Goal: Register for event/course: Sign up to attend an event or enroll in a course

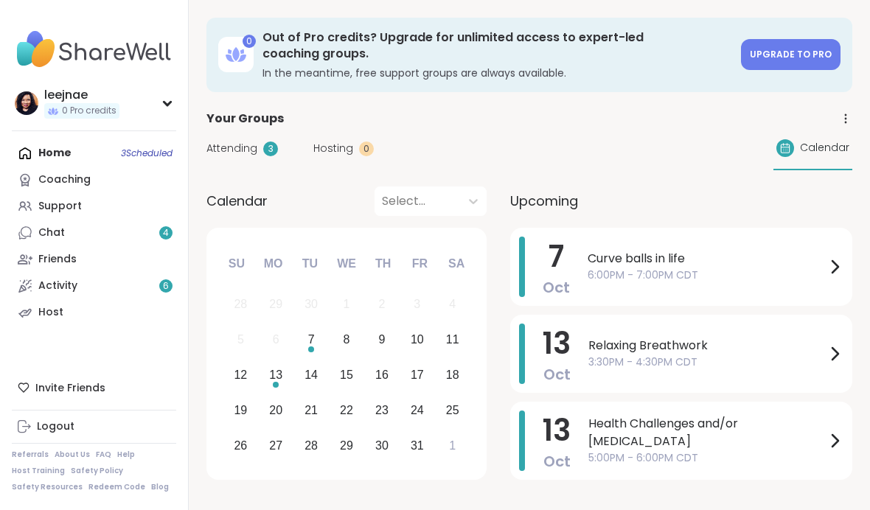
click at [827, 144] on span "Calendar" at bounding box center [824, 147] width 49 height 15
click at [72, 178] on div "Coaching" at bounding box center [64, 180] width 52 height 15
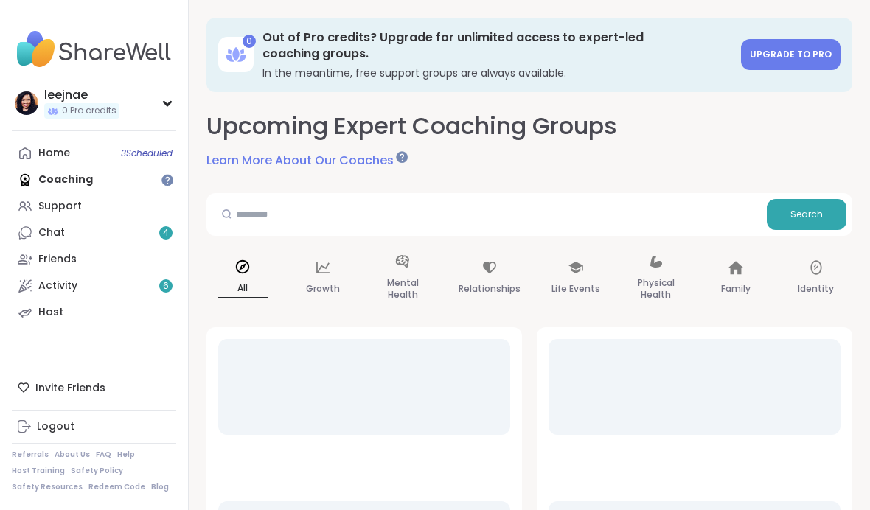
click at [137, 151] on span "3 Scheduled" at bounding box center [147, 153] width 52 height 12
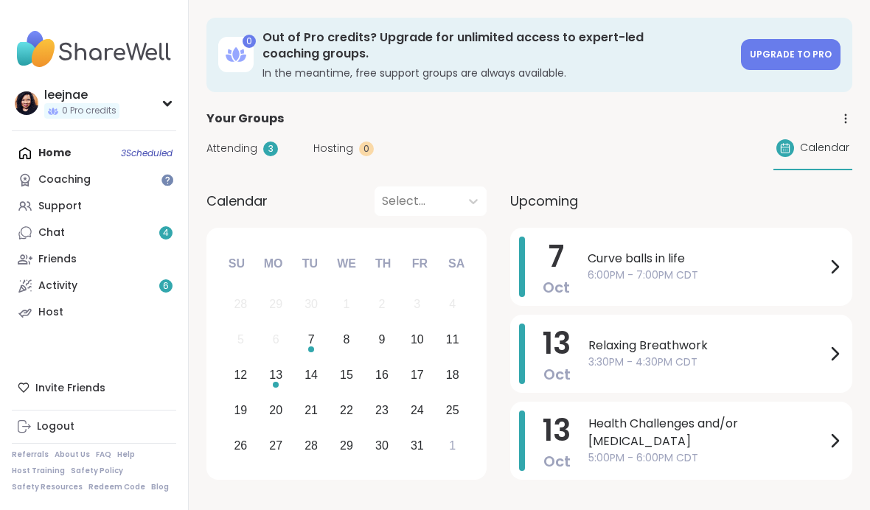
click at [260, 148] on div "Attending 3" at bounding box center [242, 148] width 72 height 15
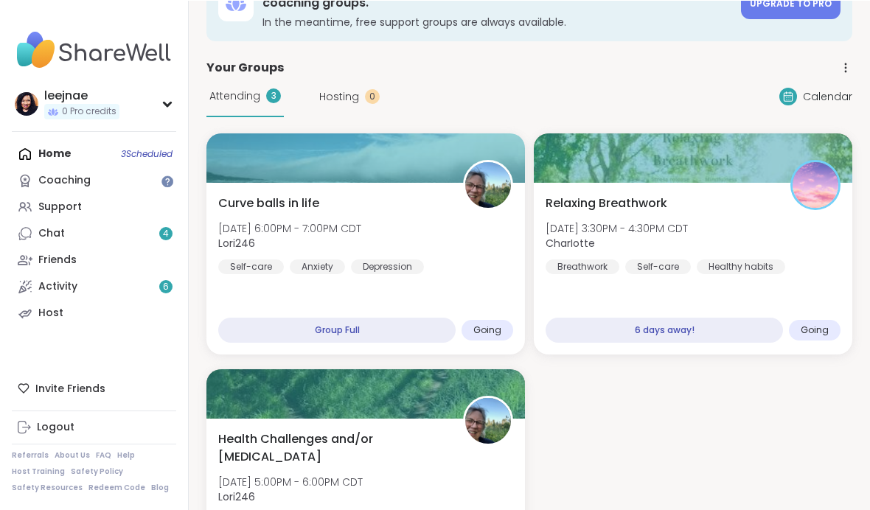
scroll to position [51, 0]
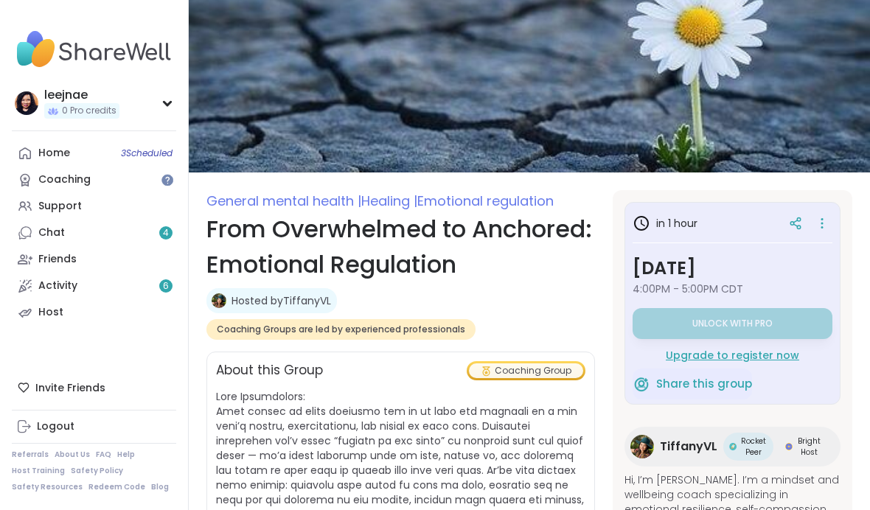
click at [88, 173] on div "Coaching" at bounding box center [64, 180] width 52 height 15
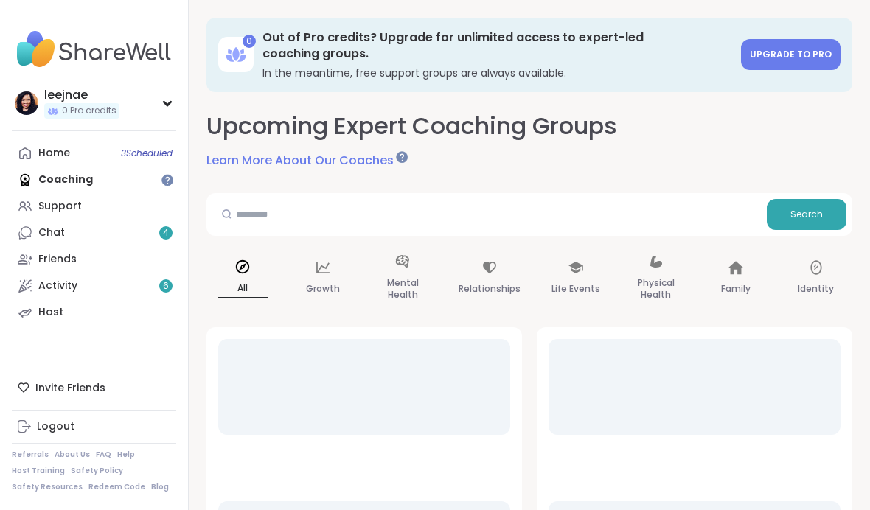
click at [139, 164] on link "Home 3 Scheduled" at bounding box center [94, 153] width 164 height 27
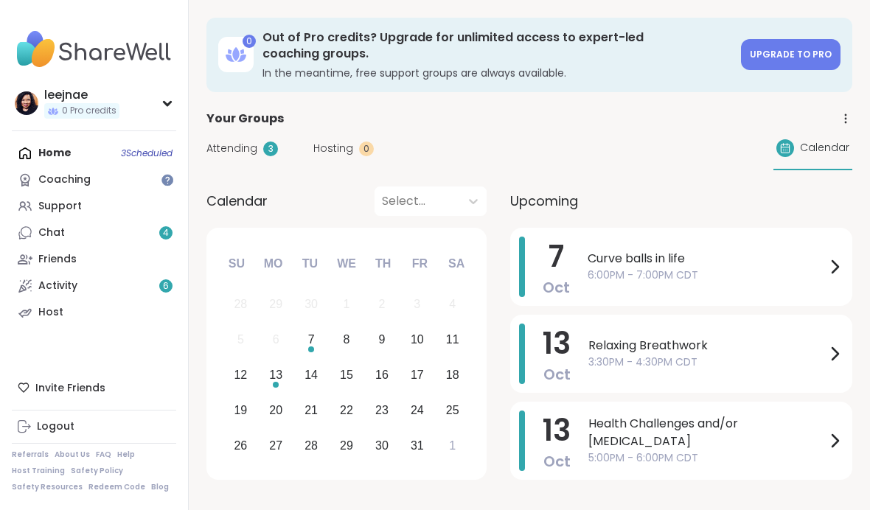
click at [137, 186] on link "Coaching" at bounding box center [94, 180] width 164 height 27
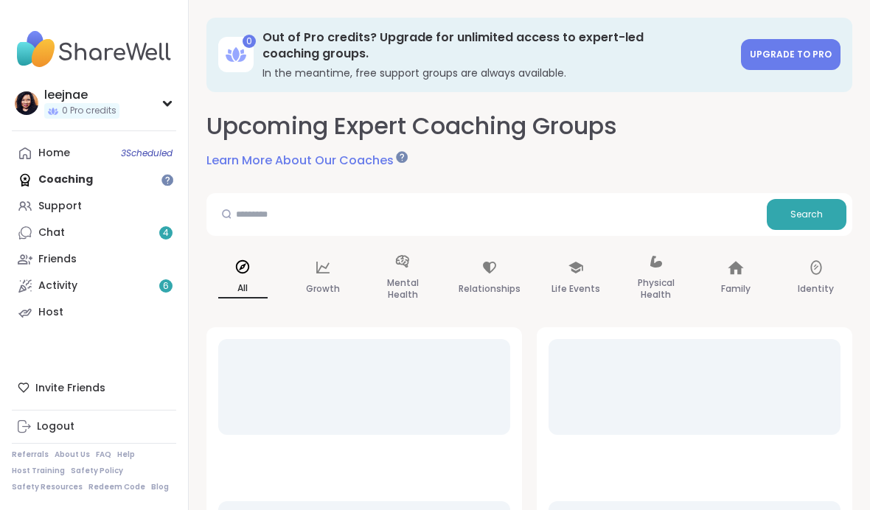
click at [137, 164] on link "Home 3 Scheduled" at bounding box center [94, 153] width 164 height 27
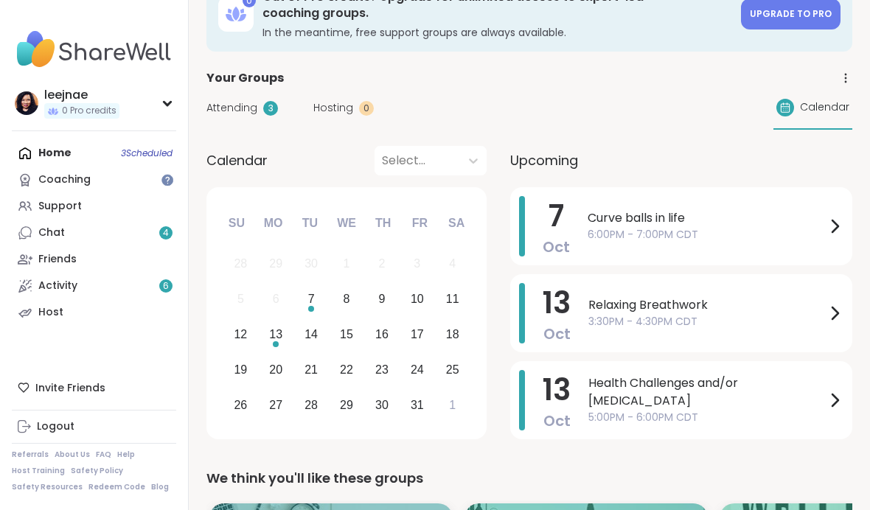
scroll to position [48, 0]
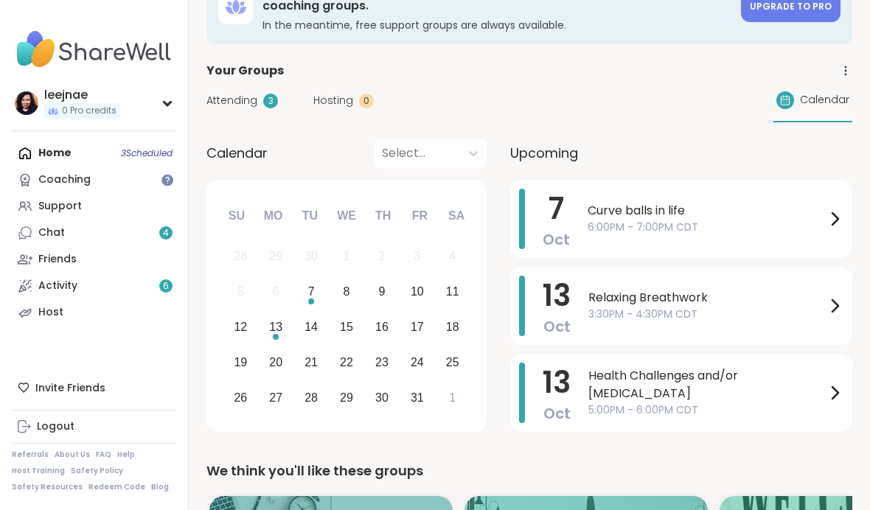
click at [718, 375] on div "Health Challenges and/or Chronic Pain 5:00PM - 6:00PM CDT" at bounding box center [715, 393] width 255 height 60
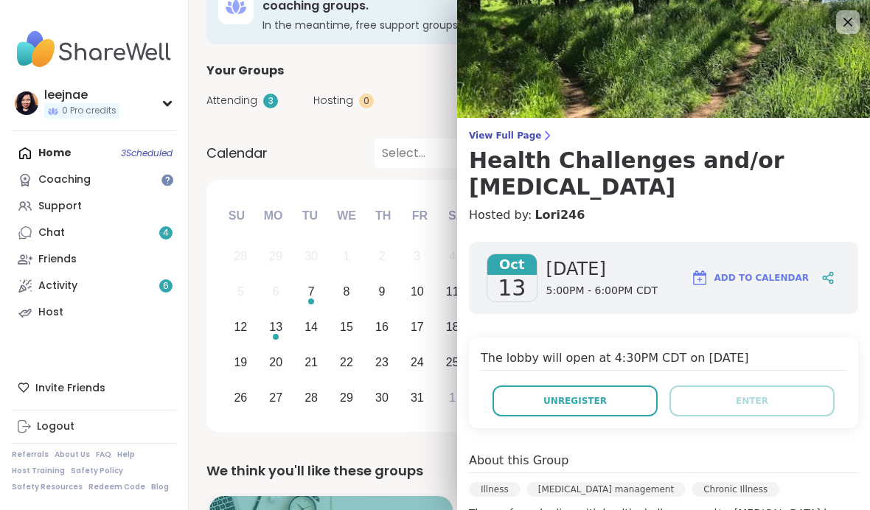
click at [626, 386] on button "Unregister" at bounding box center [575, 401] width 165 height 31
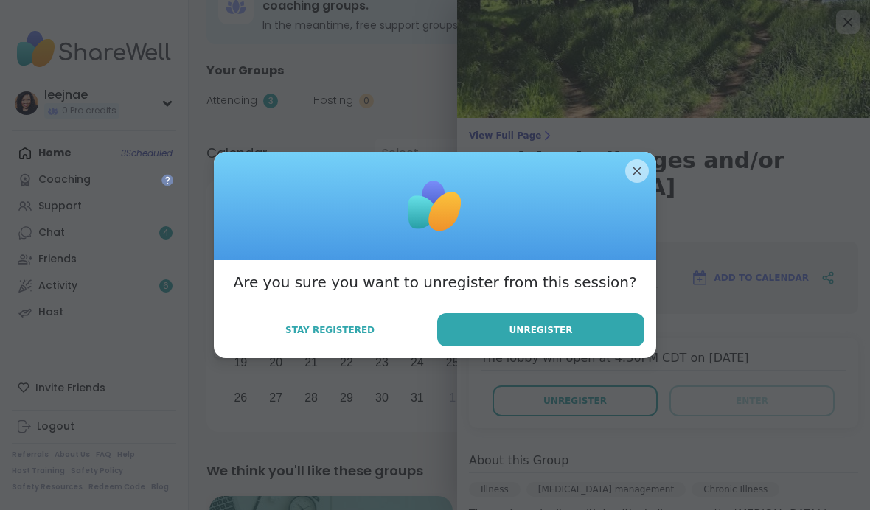
click at [614, 321] on button "Unregister" at bounding box center [540, 329] width 207 height 33
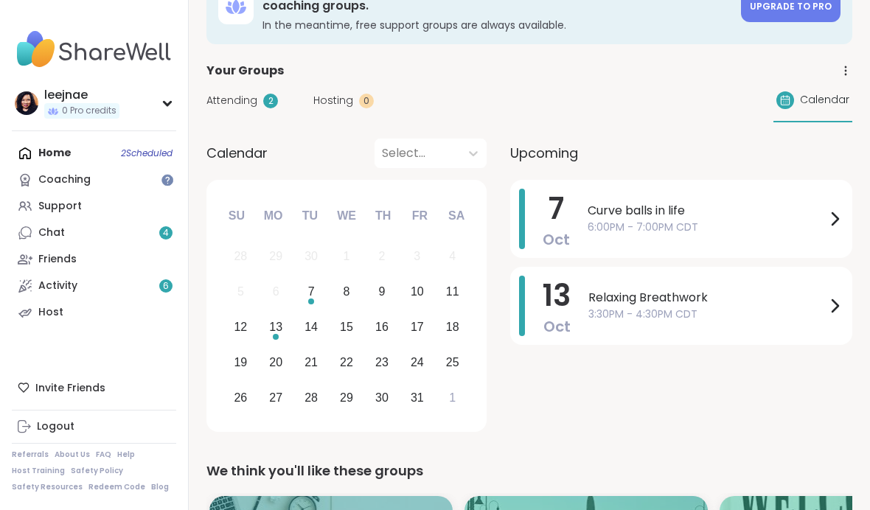
scroll to position [0, 0]
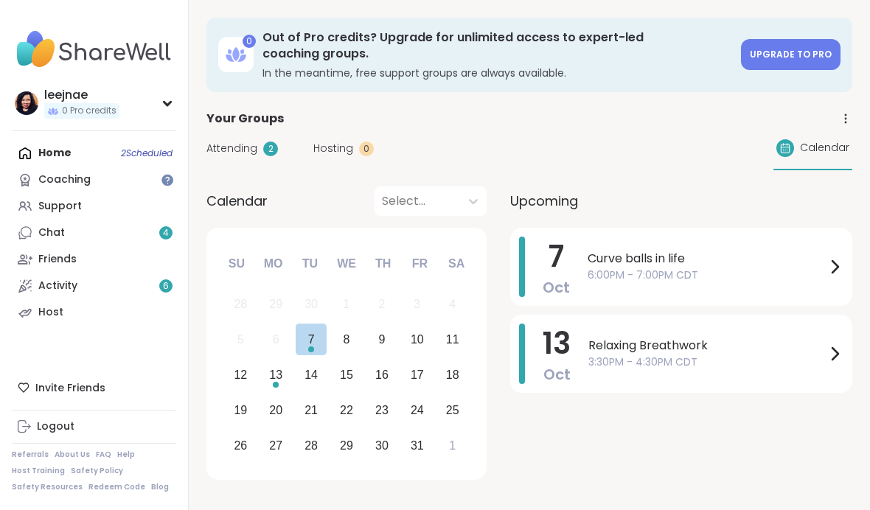
click at [319, 345] on div "7" at bounding box center [312, 340] width 32 height 32
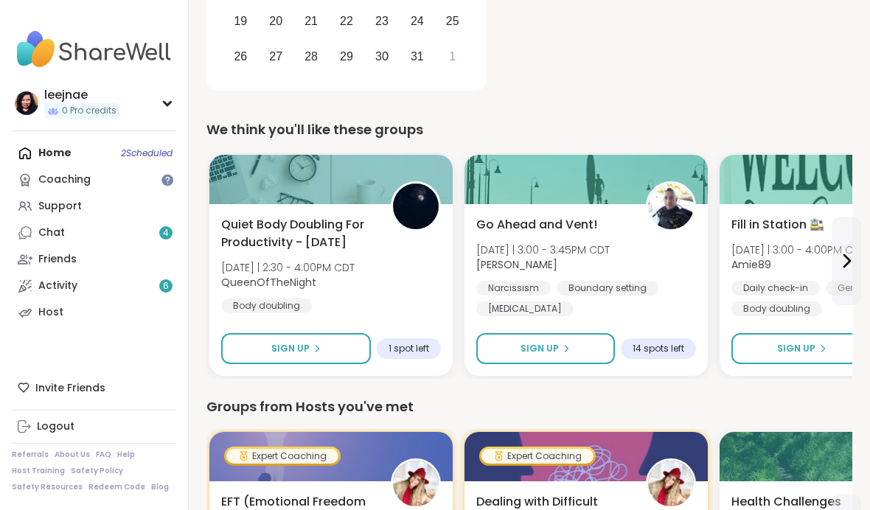
click at [676, 258] on div "Go Ahead and Vent! Tue 10/7 | 3:00 - 3:45PM CDT Jorge_Z Narcissism Boundary set…" at bounding box center [586, 266] width 220 height 100
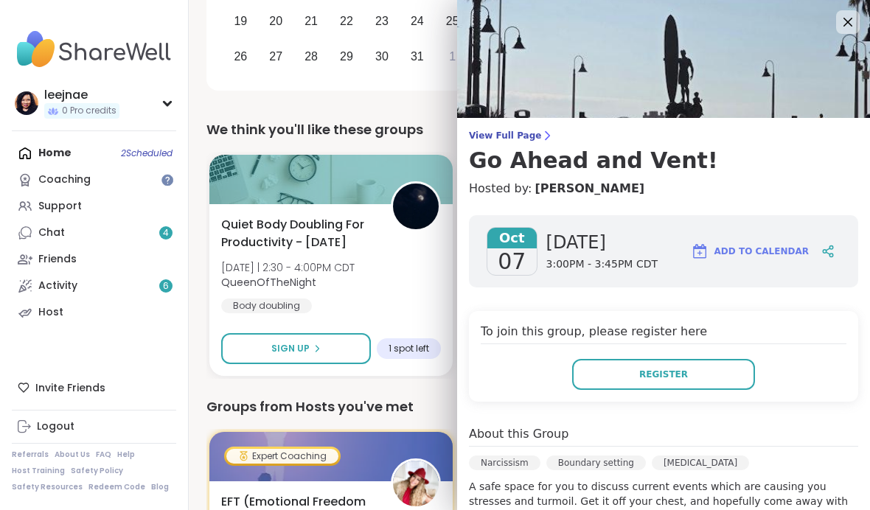
click at [847, 25] on icon at bounding box center [848, 22] width 18 height 18
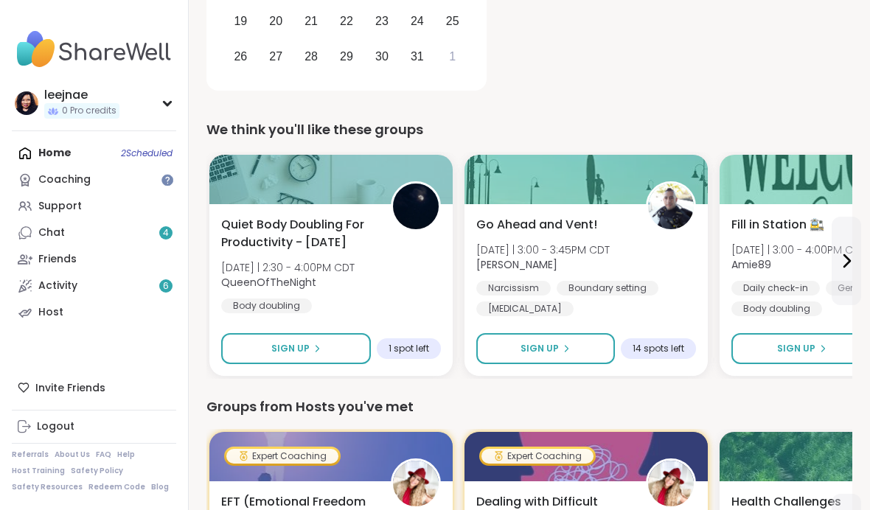
click at [435, 287] on div "Quiet Body Doubling For Productivity - Tuesday Tue 10/7 | 2:30 - 4:00PM CDT Que…" at bounding box center [331, 264] width 220 height 97
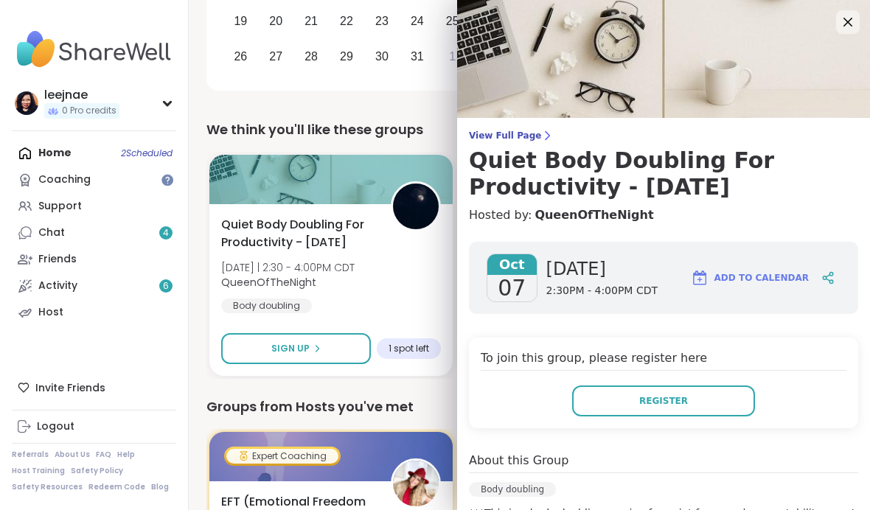
click at [852, 21] on icon at bounding box center [848, 22] width 18 height 18
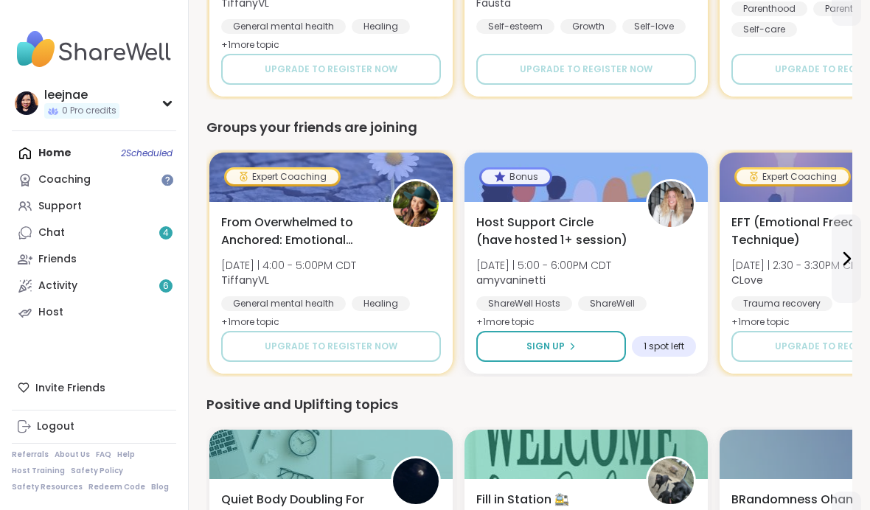
scroll to position [1225, 0]
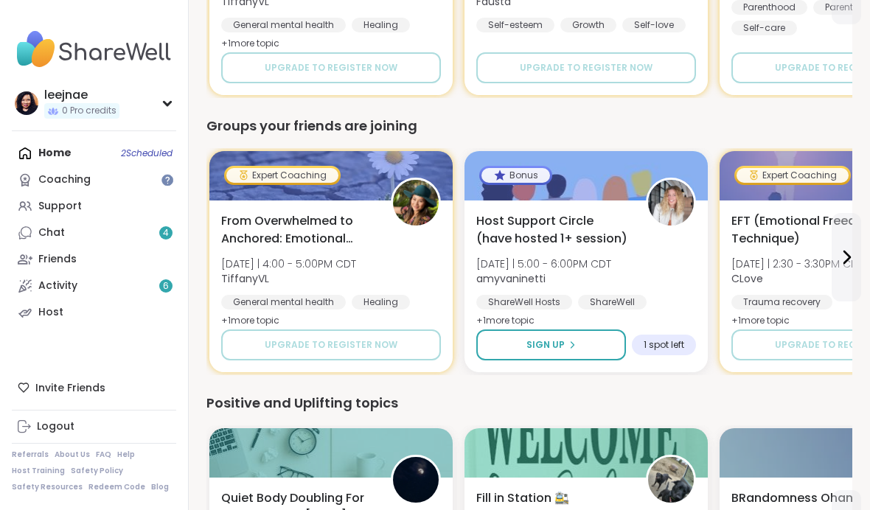
click at [672, 273] on div "Host Support Circle (have hosted 1+ session) Tue 10/7 | 5:00 - 6:00PM CDT amyva…" at bounding box center [586, 271] width 220 height 118
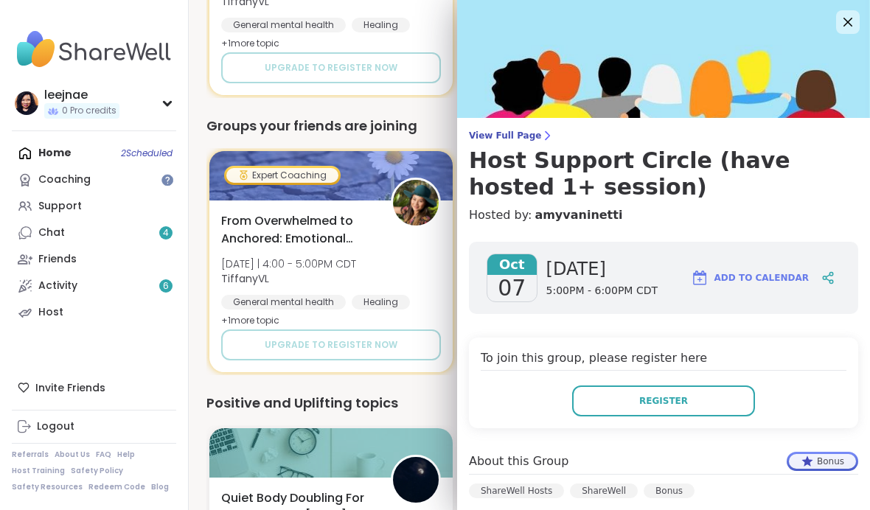
scroll to position [0, 0]
click at [829, 38] on img at bounding box center [663, 59] width 413 height 118
click at [849, 21] on icon at bounding box center [848, 22] width 9 height 9
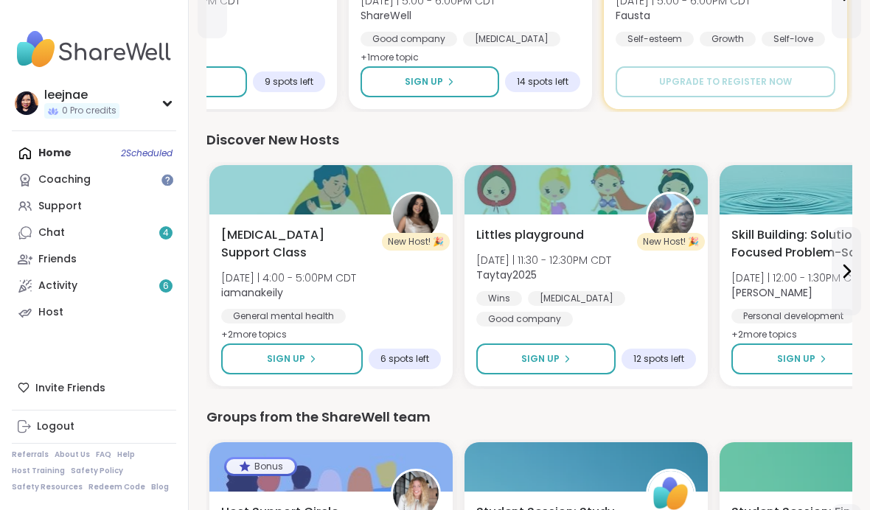
scroll to position [1830, 0]
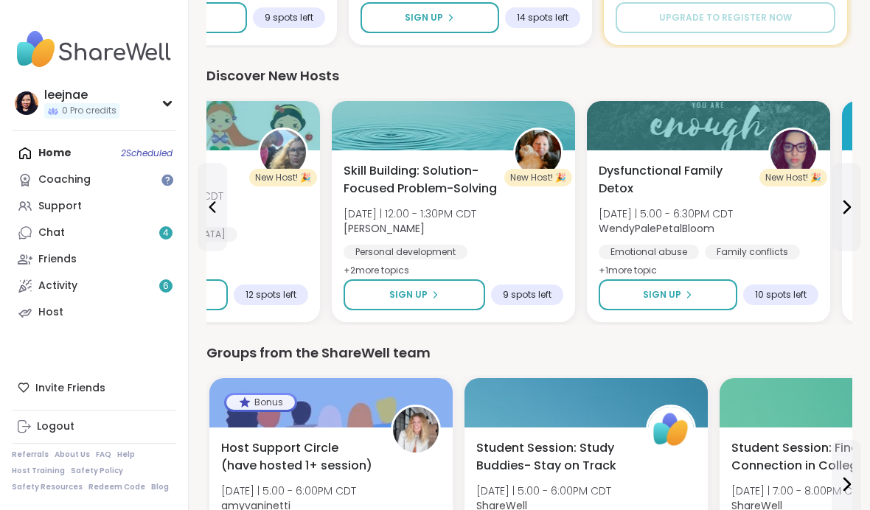
click at [781, 210] on div "Dysfunctional Family Detox Fri 10/10 | 5:00 - 6:30PM CDT WendyPalePetalBloom Em…" at bounding box center [709, 221] width 220 height 118
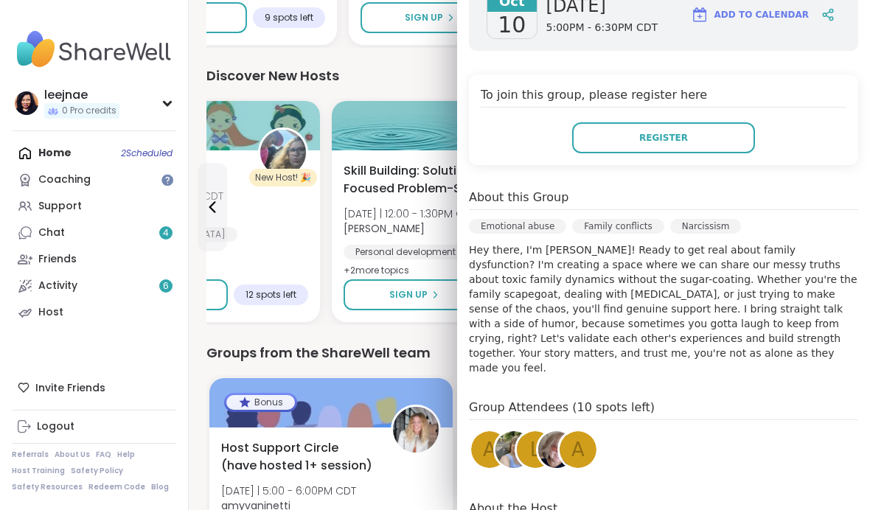
scroll to position [244, 0]
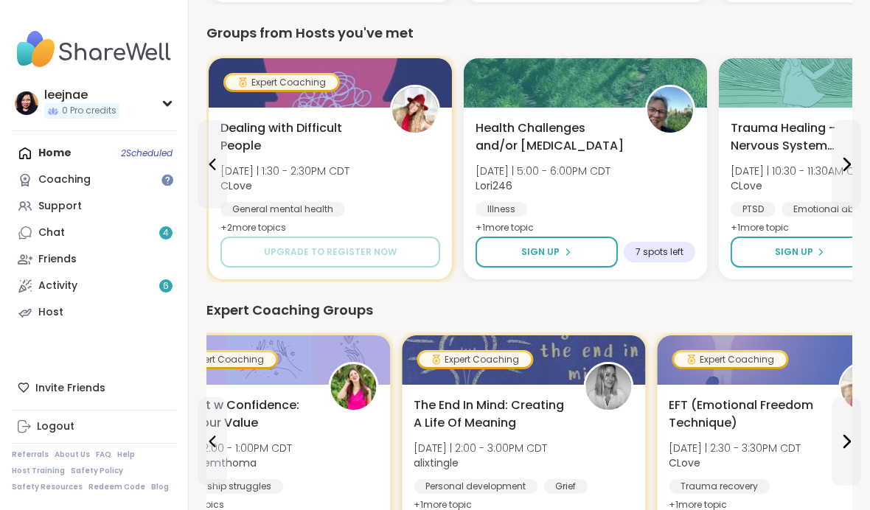
scroll to position [760, 0]
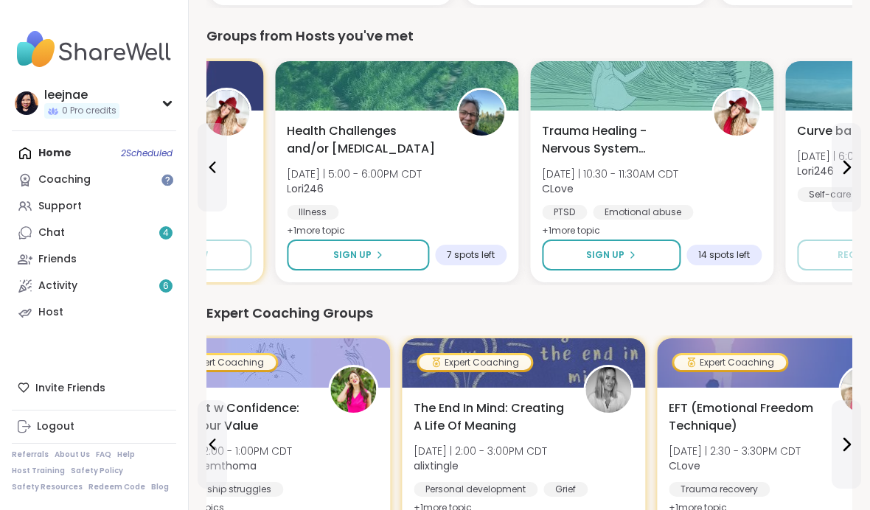
click at [749, 187] on div "Trauma Healing - Nervous System Regulation Tue 10/14 | 10:30 - 11:30AM CDT CLov…" at bounding box center [652, 181] width 220 height 118
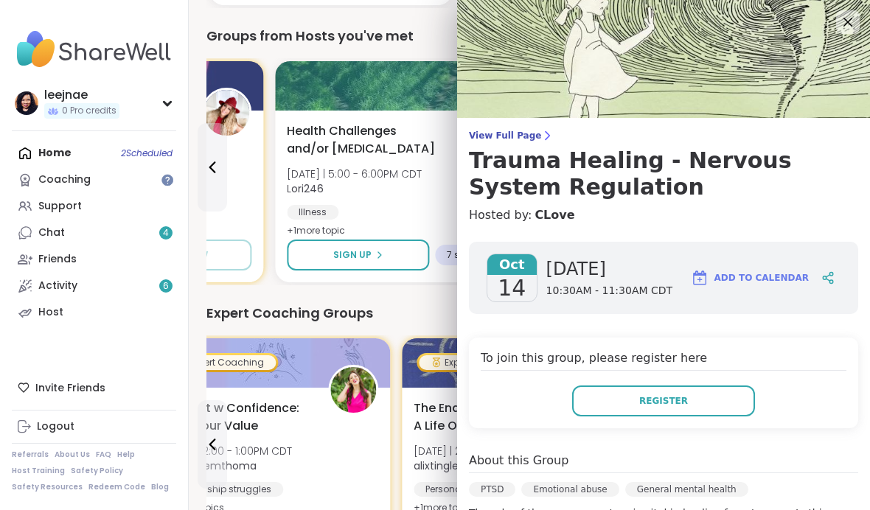
click at [777, 279] on span "Add to Calendar" at bounding box center [762, 277] width 94 height 13
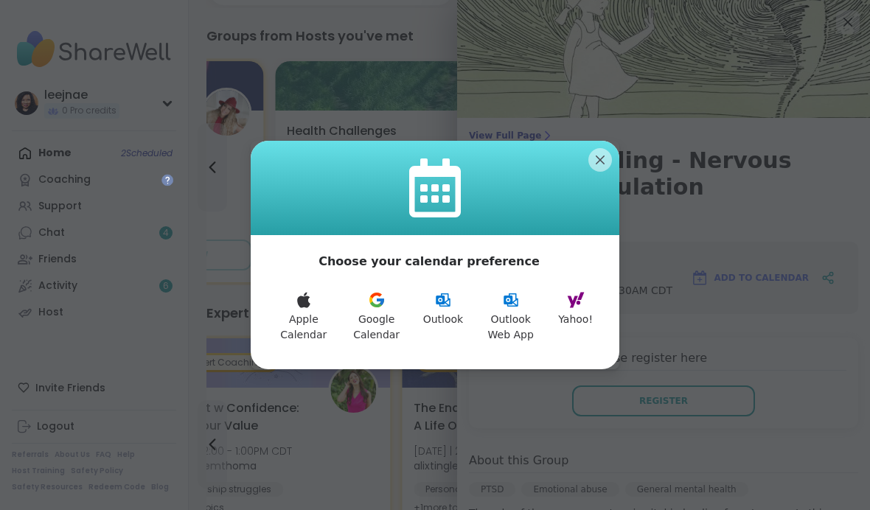
click at [301, 317] on button "Apple Calendar" at bounding box center [303, 316] width 71 height 69
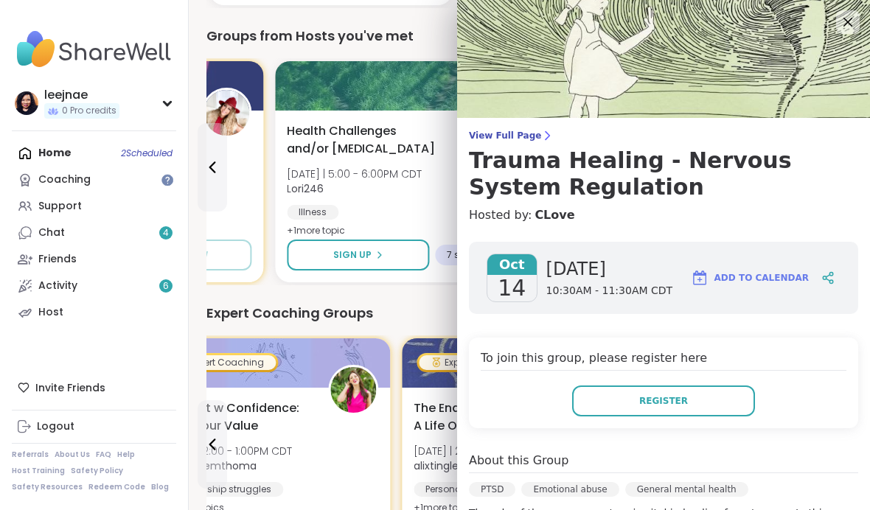
click at [851, 19] on icon at bounding box center [848, 22] width 9 height 9
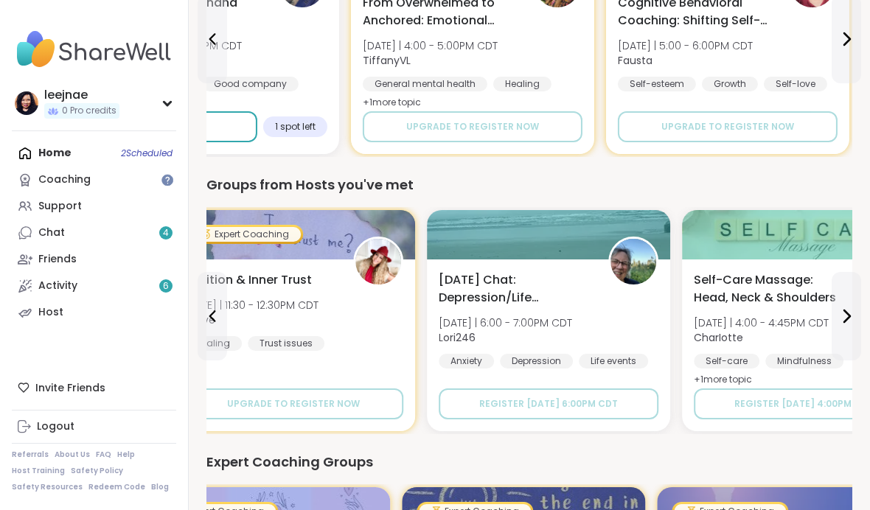
scroll to position [619, 0]
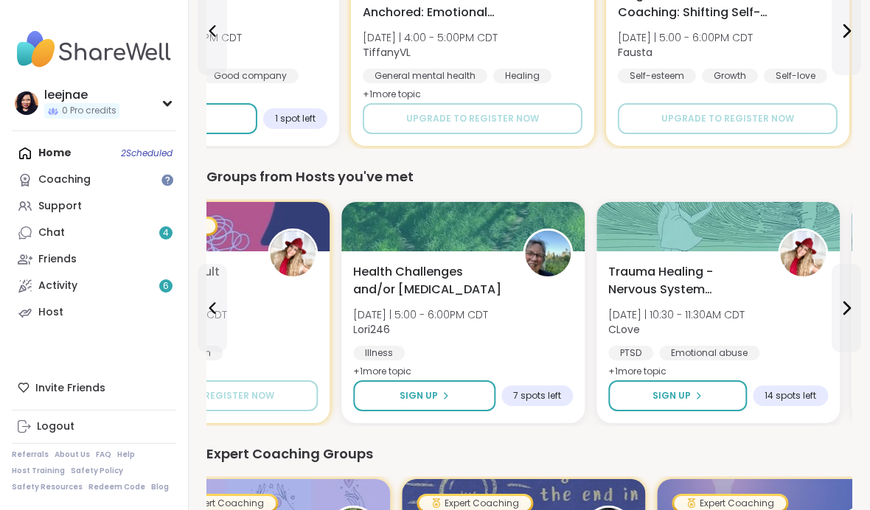
click at [455, 394] on button "Sign Up" at bounding box center [424, 396] width 142 height 31
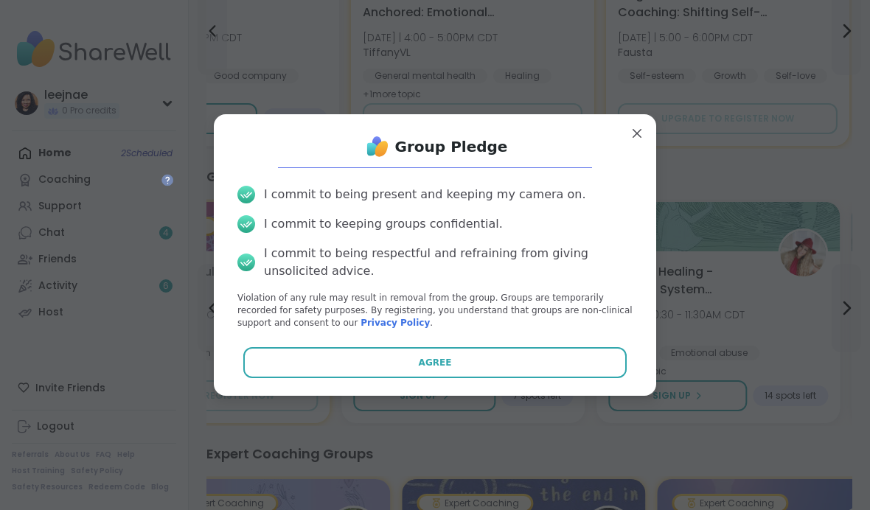
click at [565, 378] on button "Agree" at bounding box center [435, 362] width 384 height 31
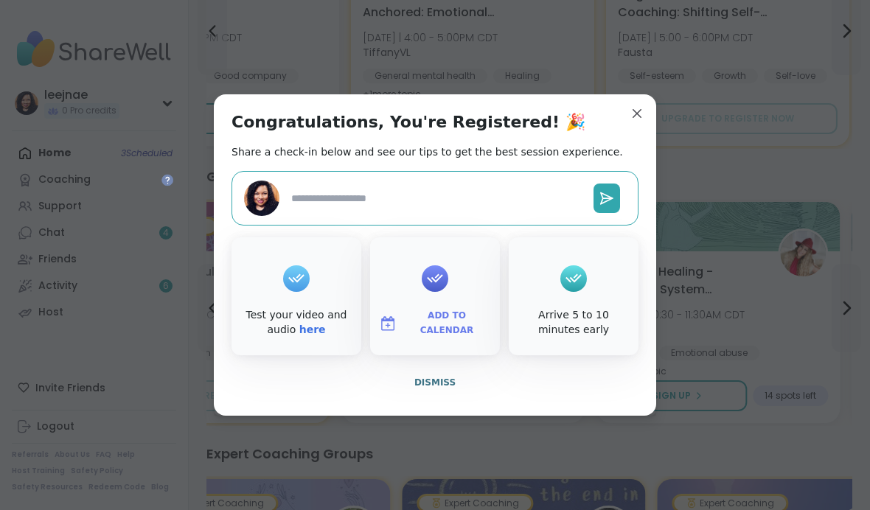
click at [607, 204] on icon at bounding box center [607, 197] width 12 height 11
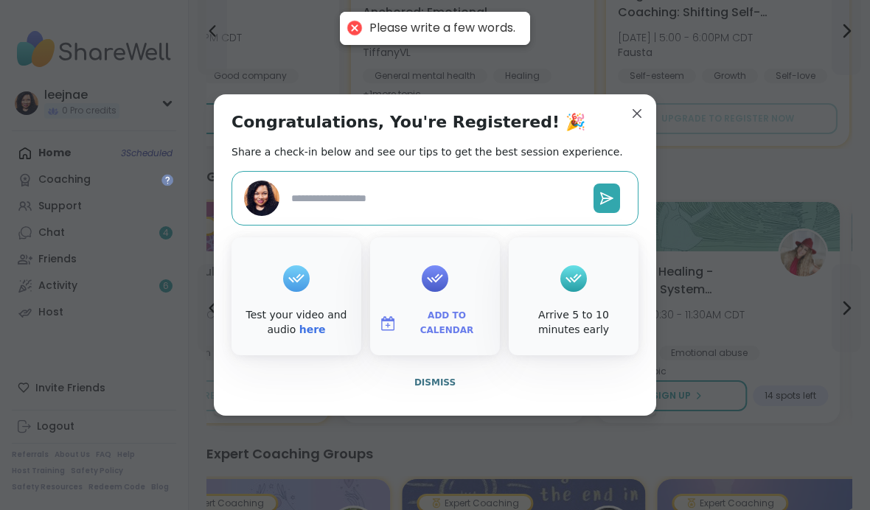
click at [533, 212] on textarea at bounding box center [436, 198] width 302 height 27
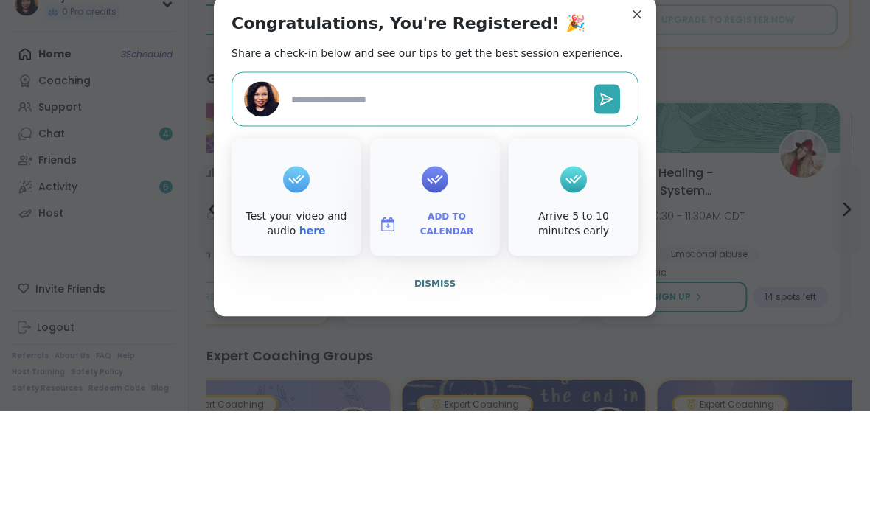
type textarea "*"
type textarea "**"
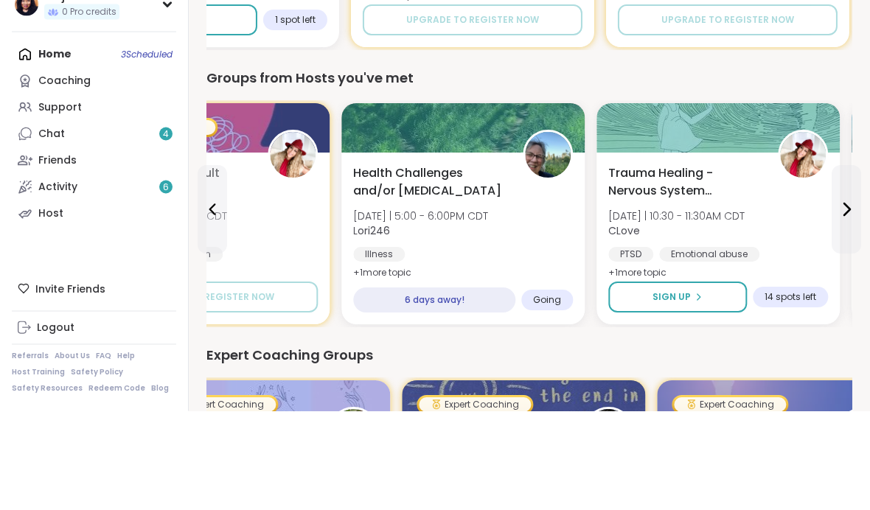
scroll to position [718, 0]
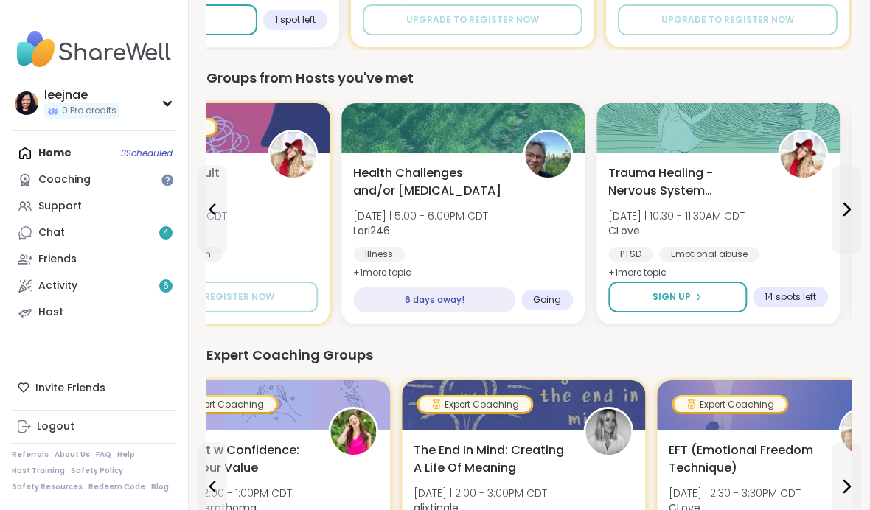
click at [551, 299] on span "Going" at bounding box center [547, 300] width 28 height 12
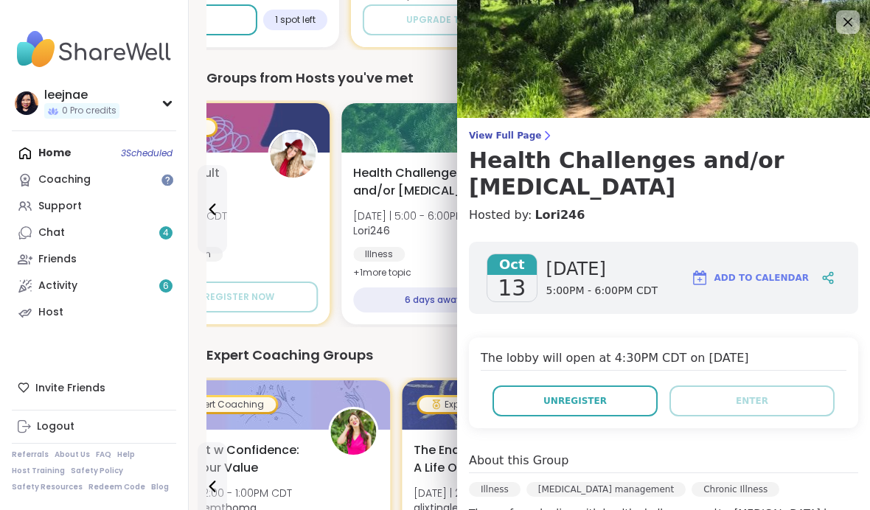
click at [410, 349] on div "Expert Coaching Groups" at bounding box center [529, 355] width 646 height 21
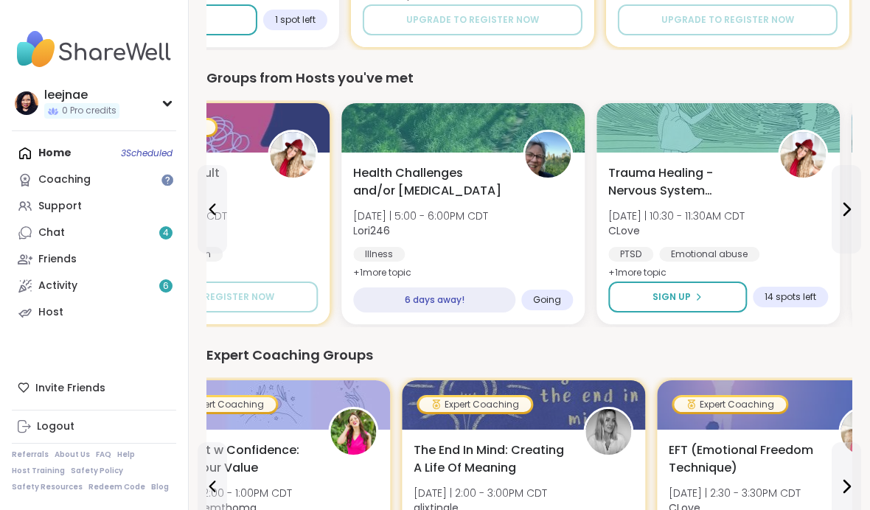
click at [149, 234] on link "Chat 4" at bounding box center [94, 233] width 164 height 27
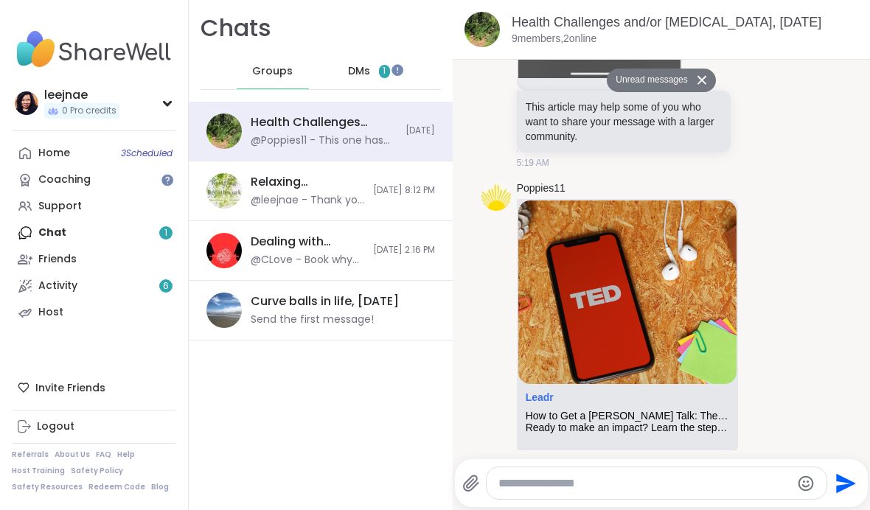
scroll to position [2181, 0]
click at [868, 46] on div "Health Challenges and/or Chronic Pain, Oct 06 9 members, 2 online" at bounding box center [661, 30] width 417 height 60
